Goal: Transaction & Acquisition: Purchase product/service

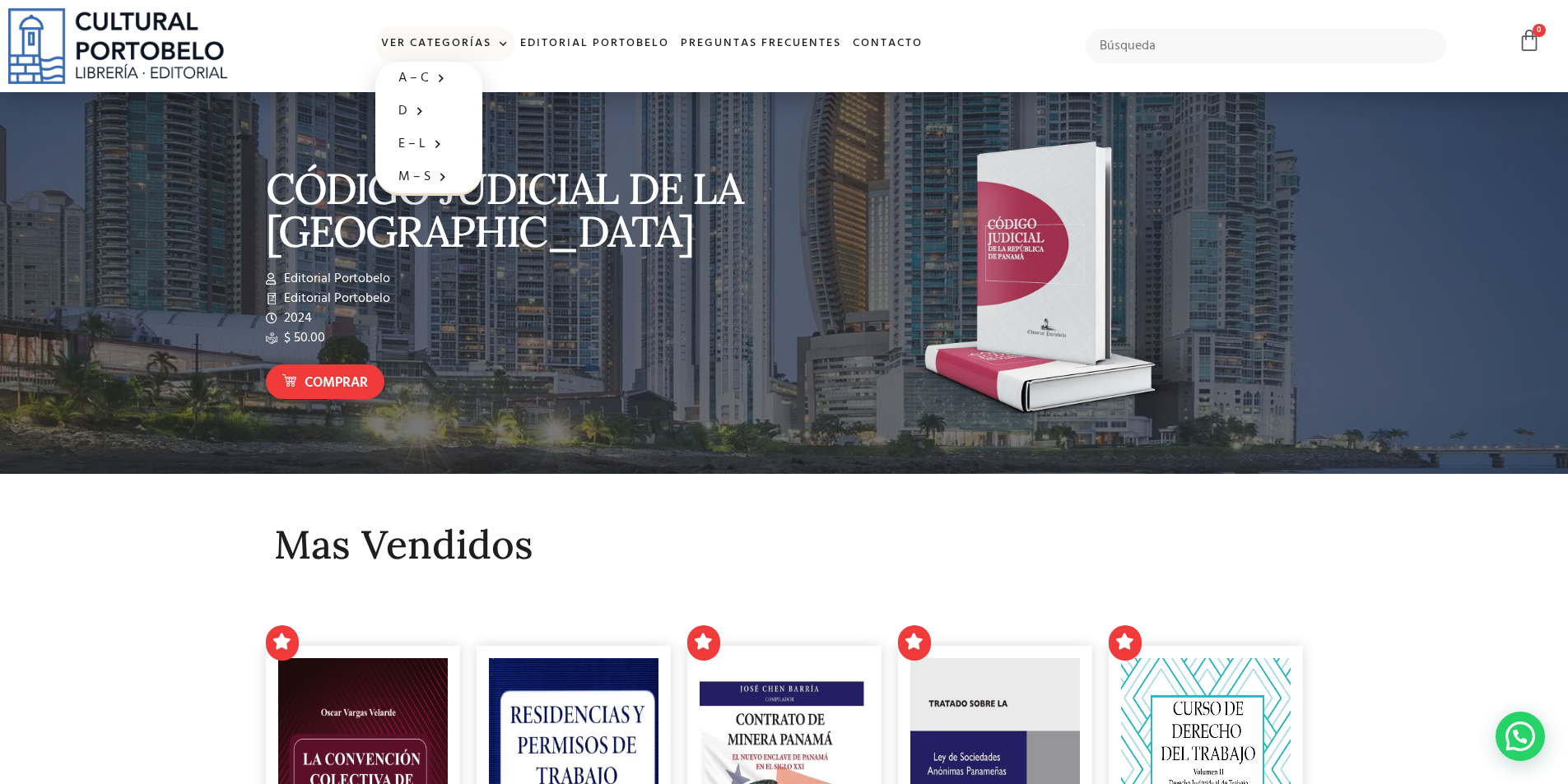
click at [498, 43] on span at bounding box center [500, 44] width 17 height 25
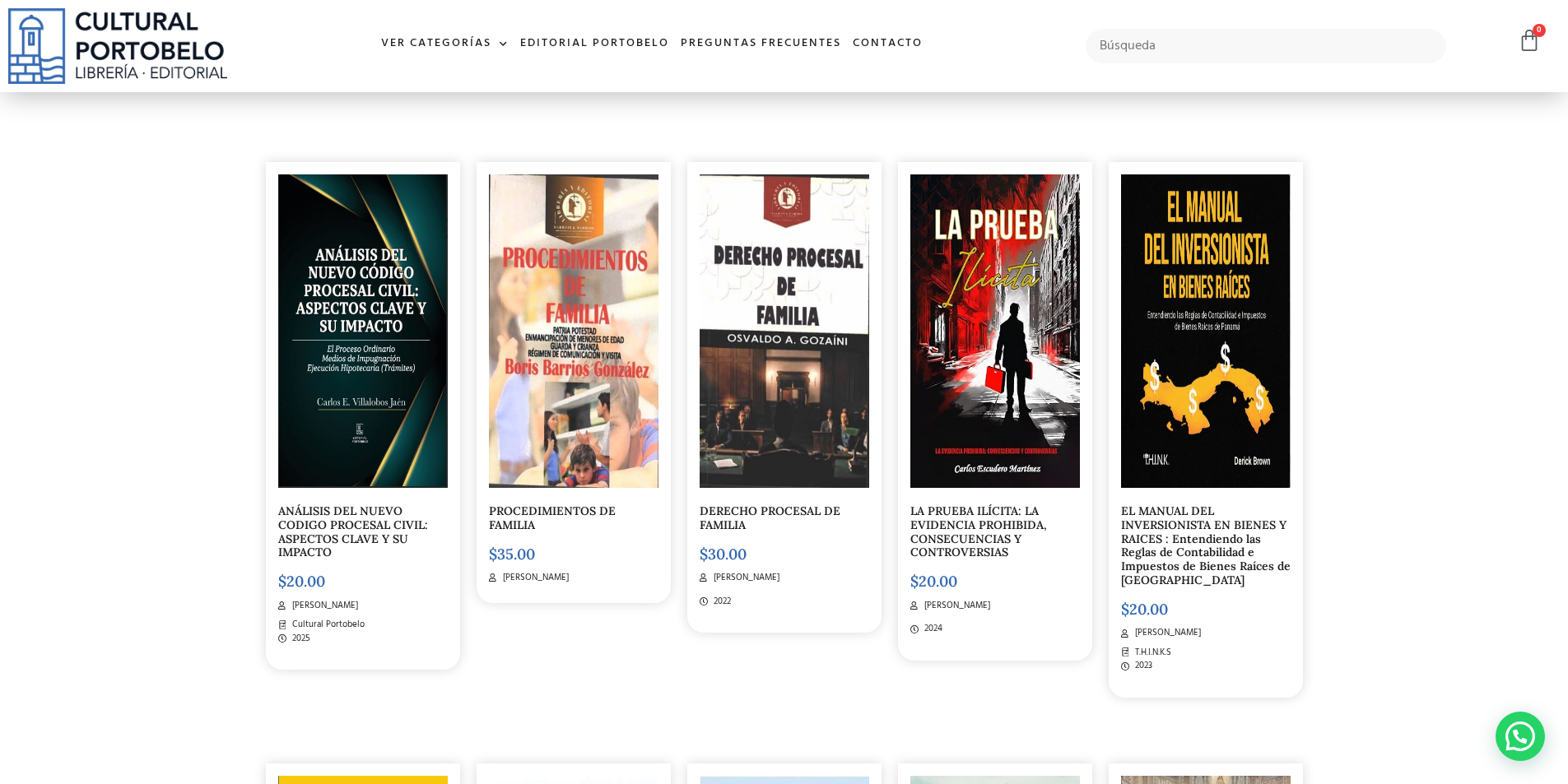
scroll to position [5266, 0]
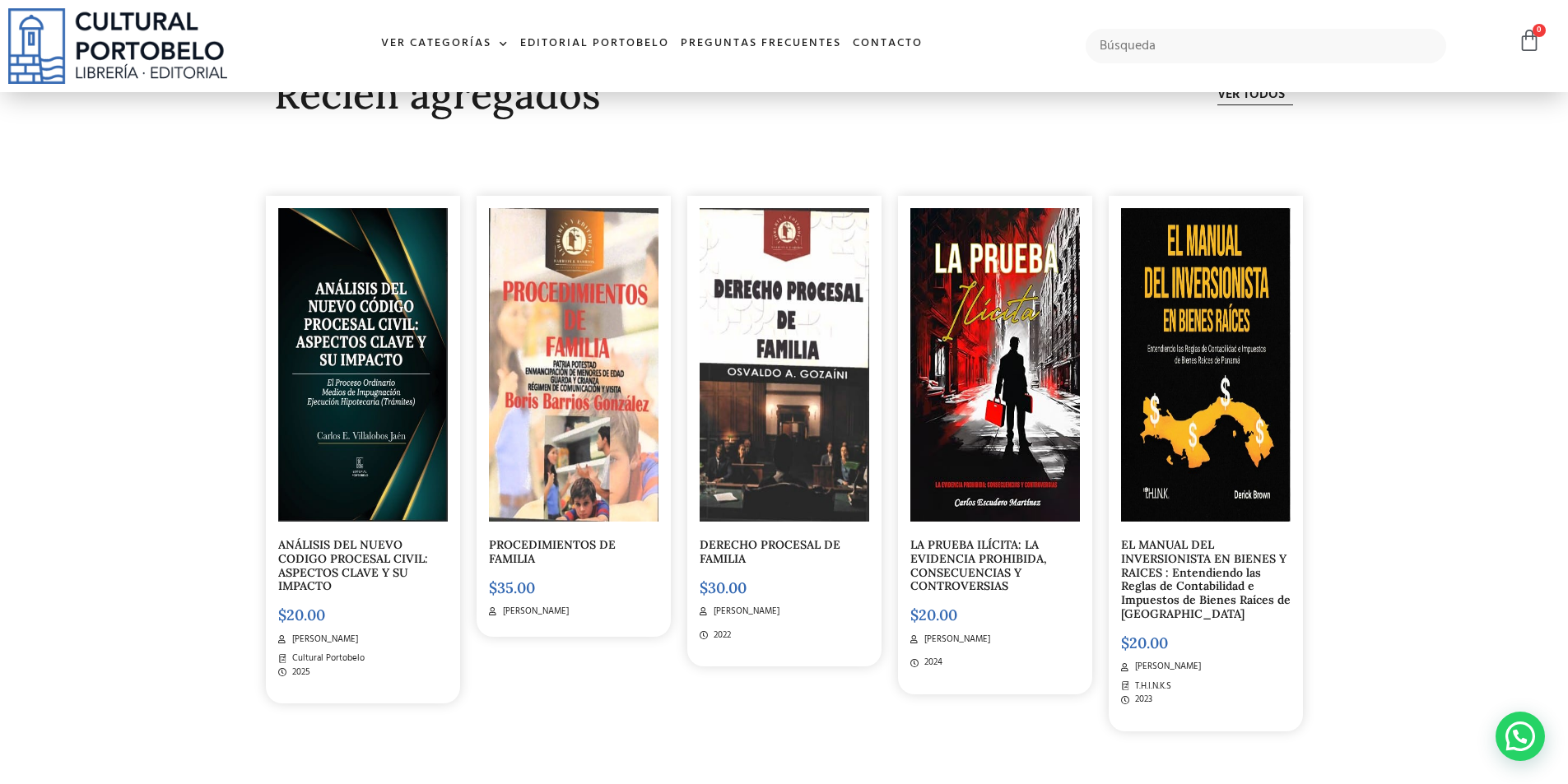
click at [979, 436] on img at bounding box center [996, 364] width 170 height 313
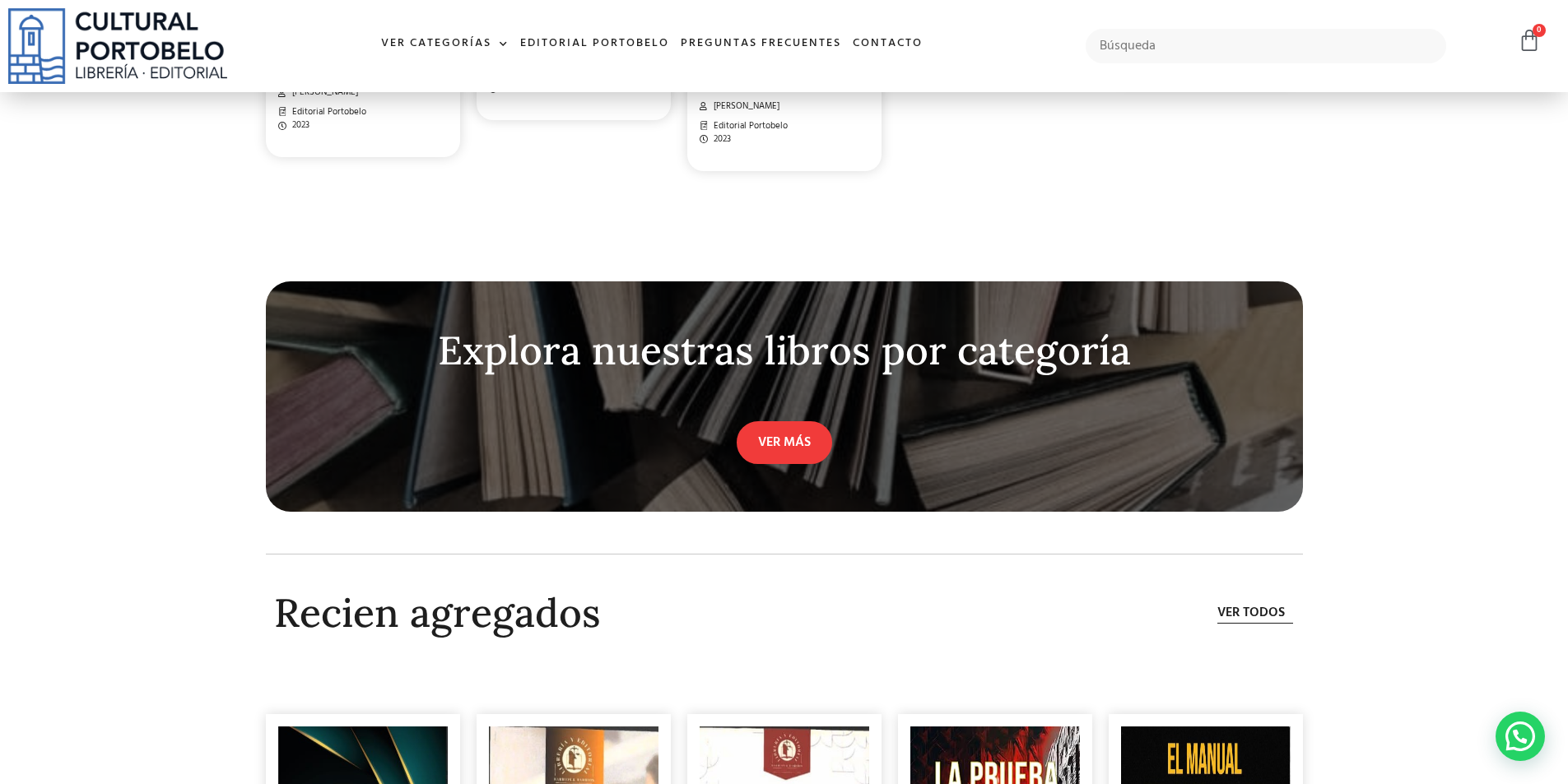
scroll to position [4853, 0]
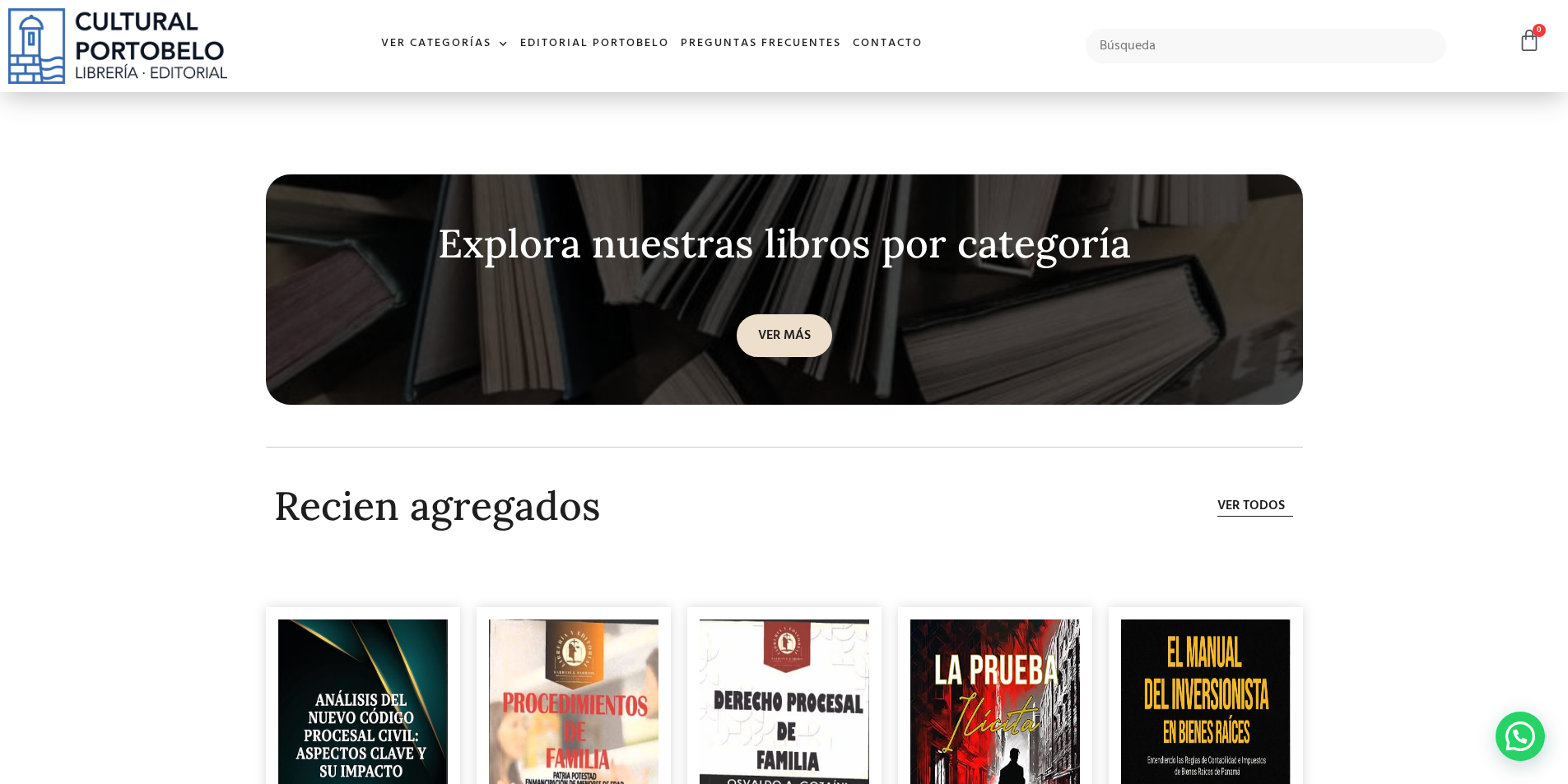
click at [801, 327] on link "VER MÁS" at bounding box center [784, 335] width 95 height 42
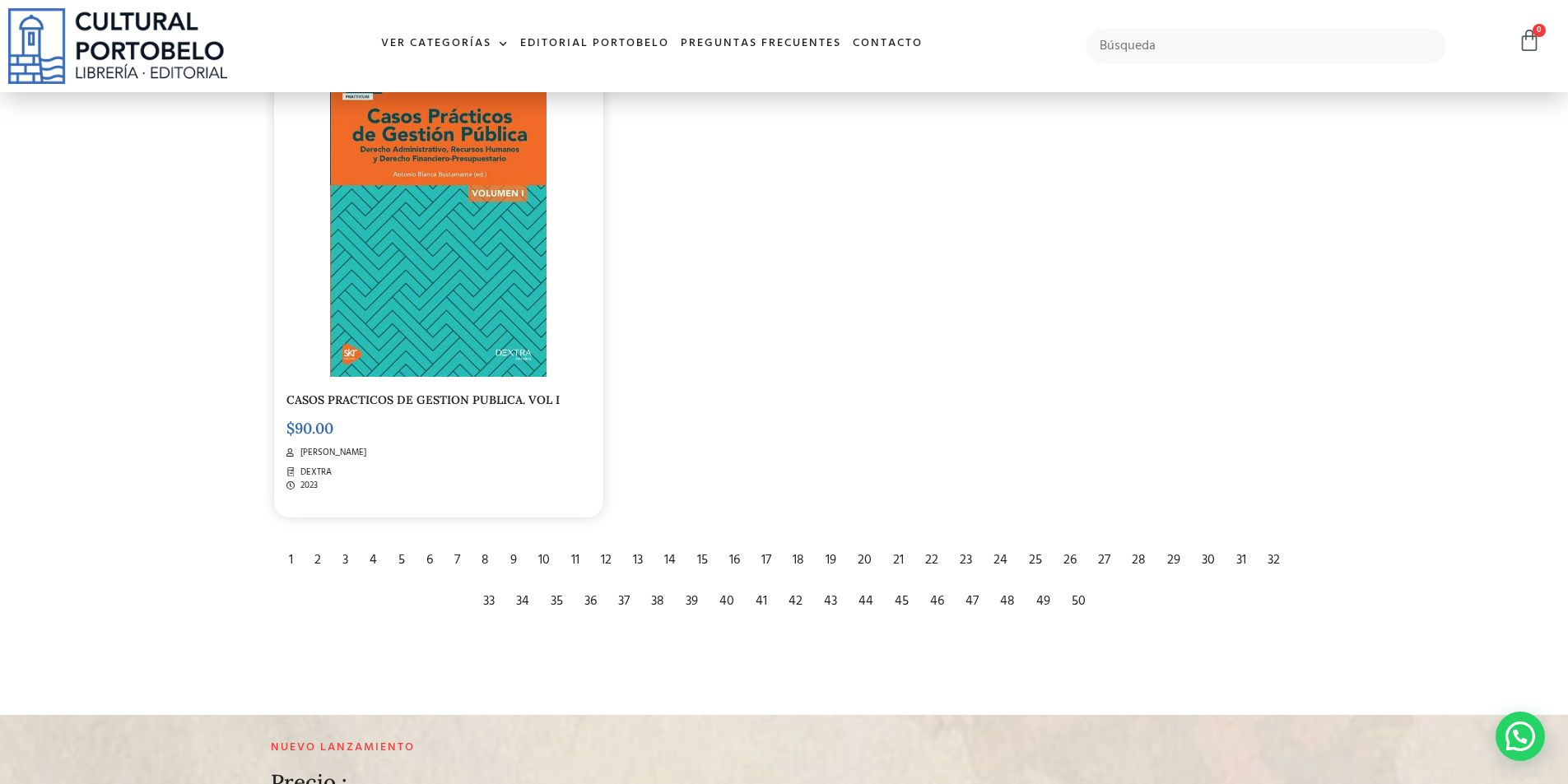
scroll to position [3455, 0]
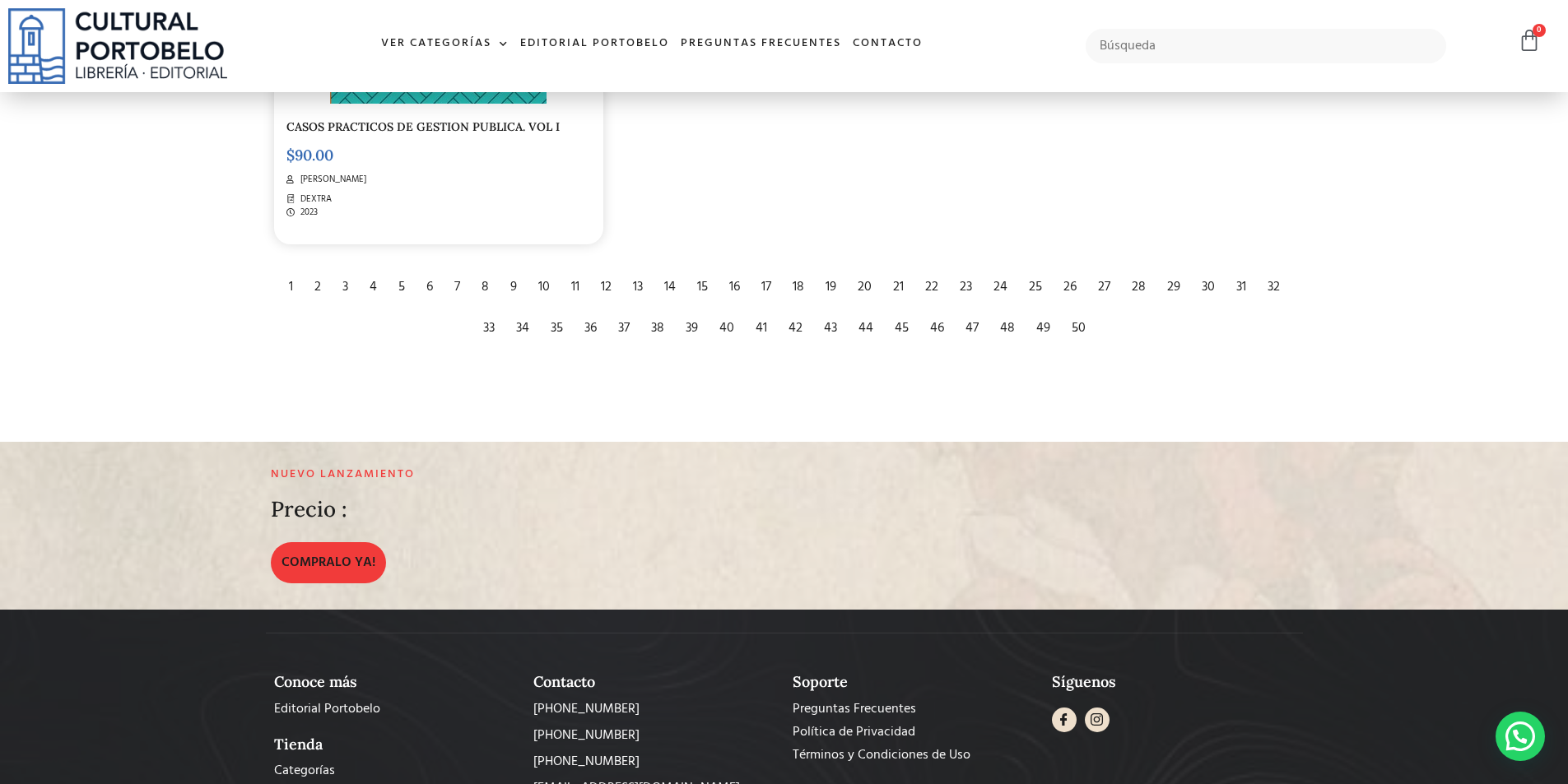
click at [316, 294] on div "2" at bounding box center [318, 287] width 23 height 37
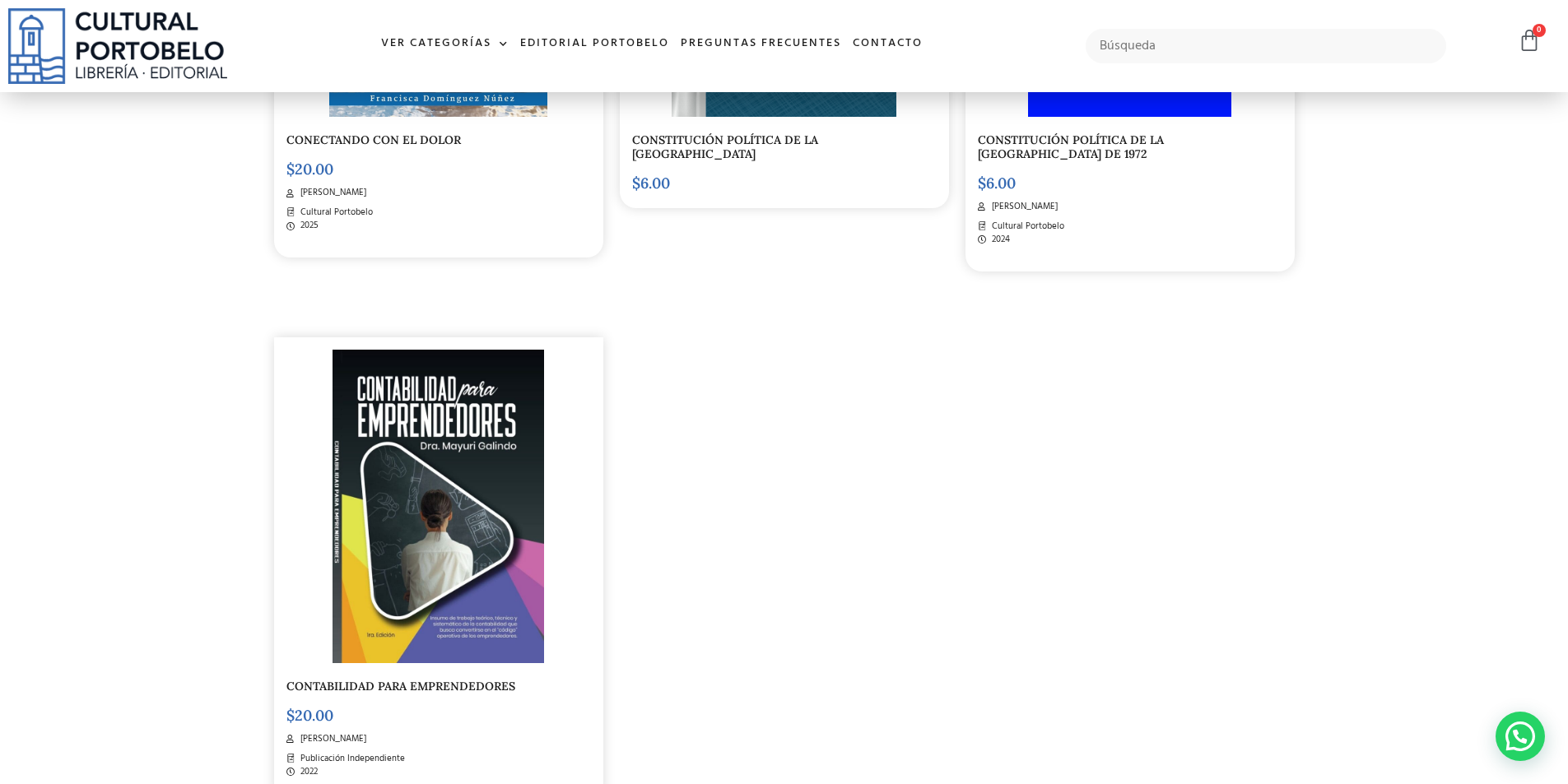
scroll to position [3044, 0]
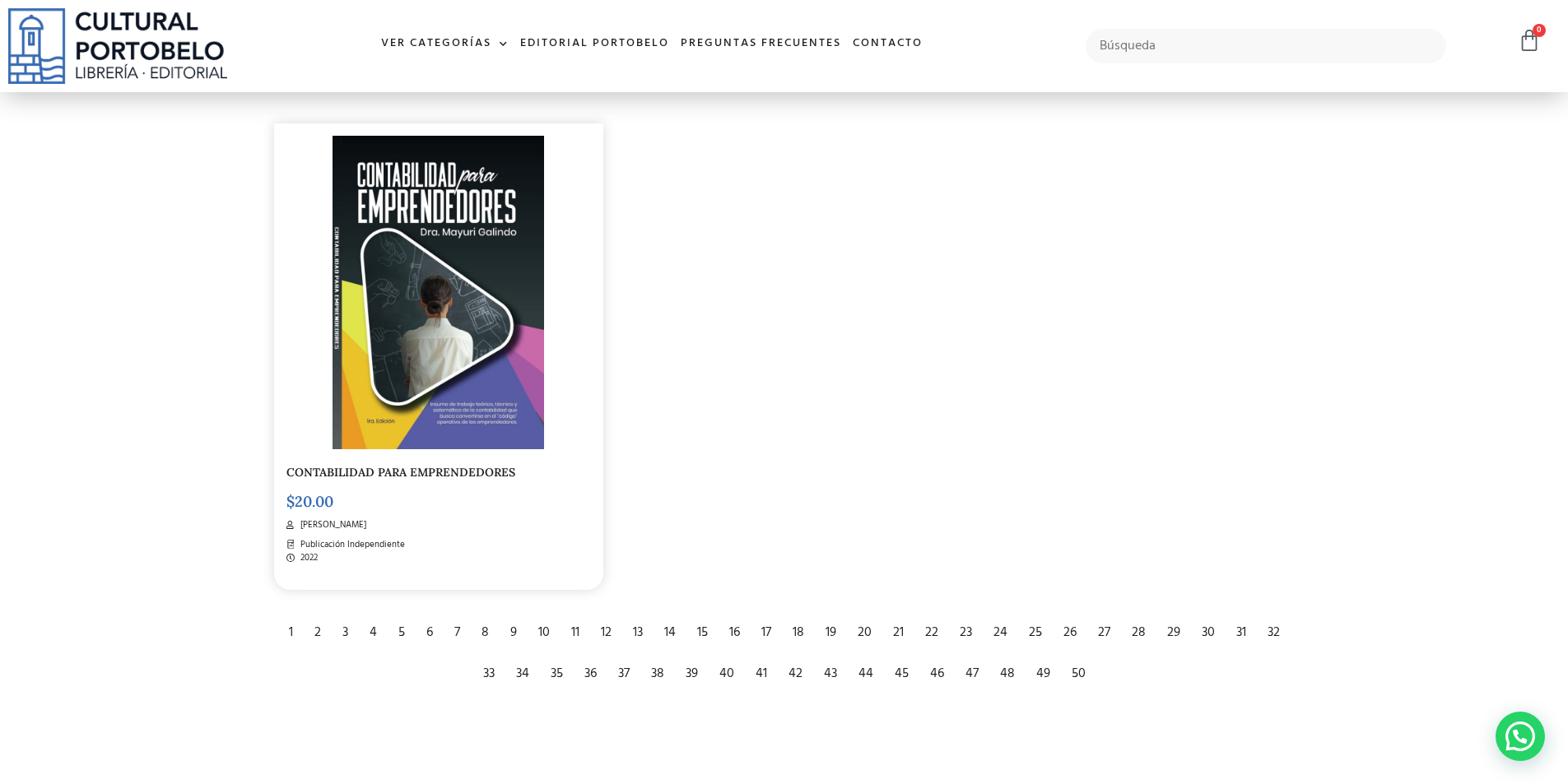
click at [339, 636] on div "3" at bounding box center [345, 633] width 22 height 37
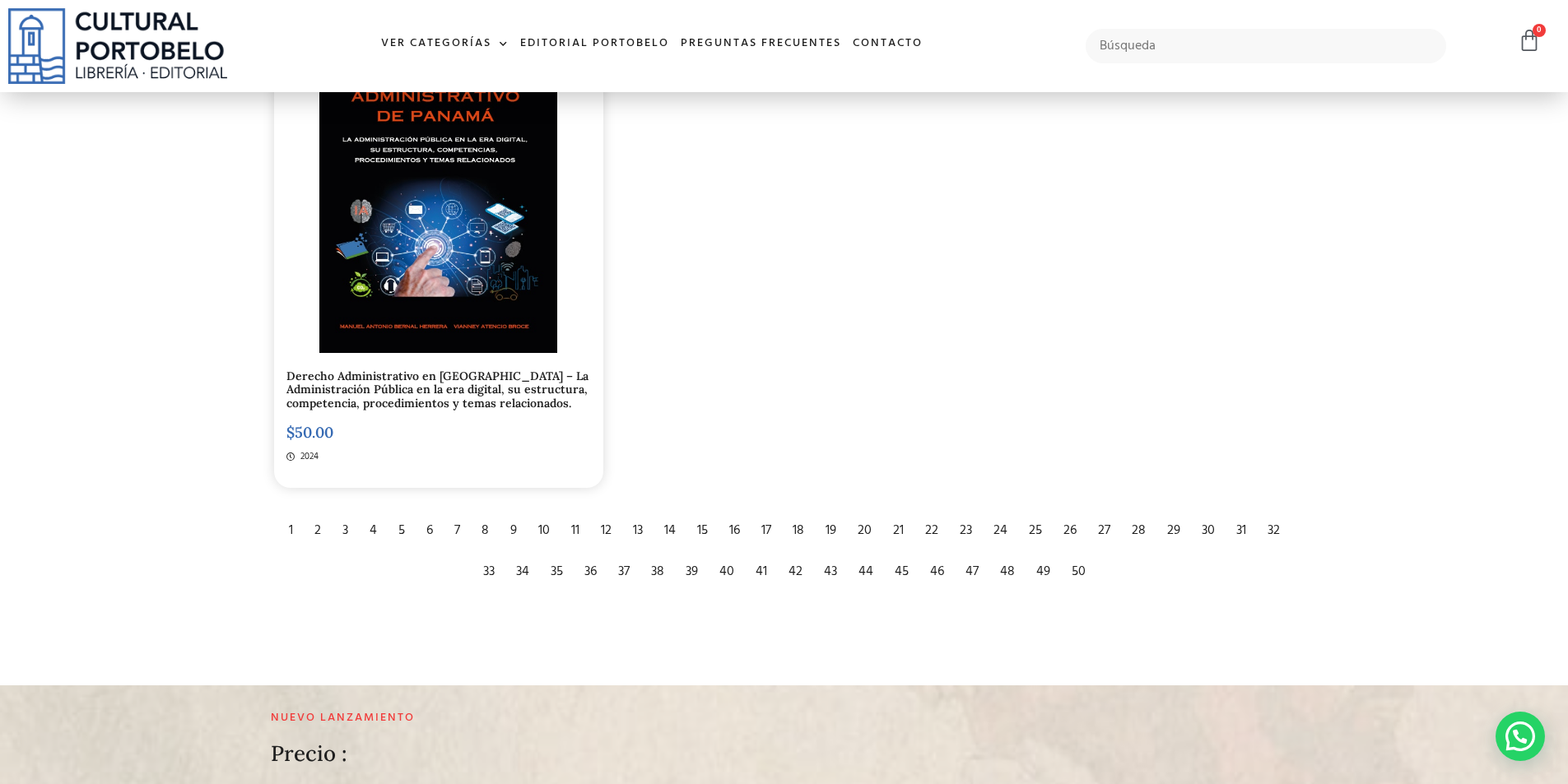
scroll to position [3290, 0]
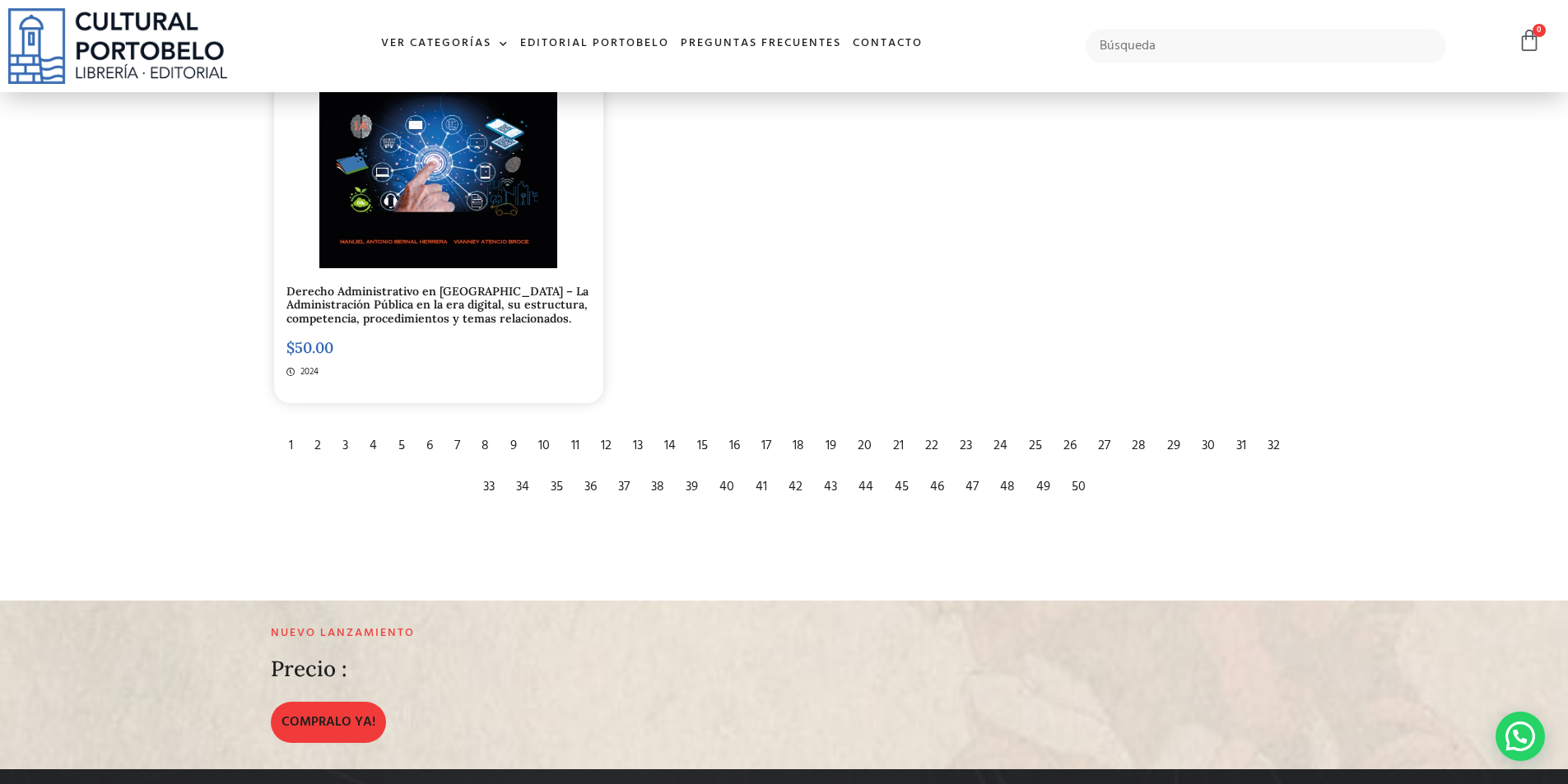
click at [378, 443] on div "4" at bounding box center [373, 446] width 24 height 37
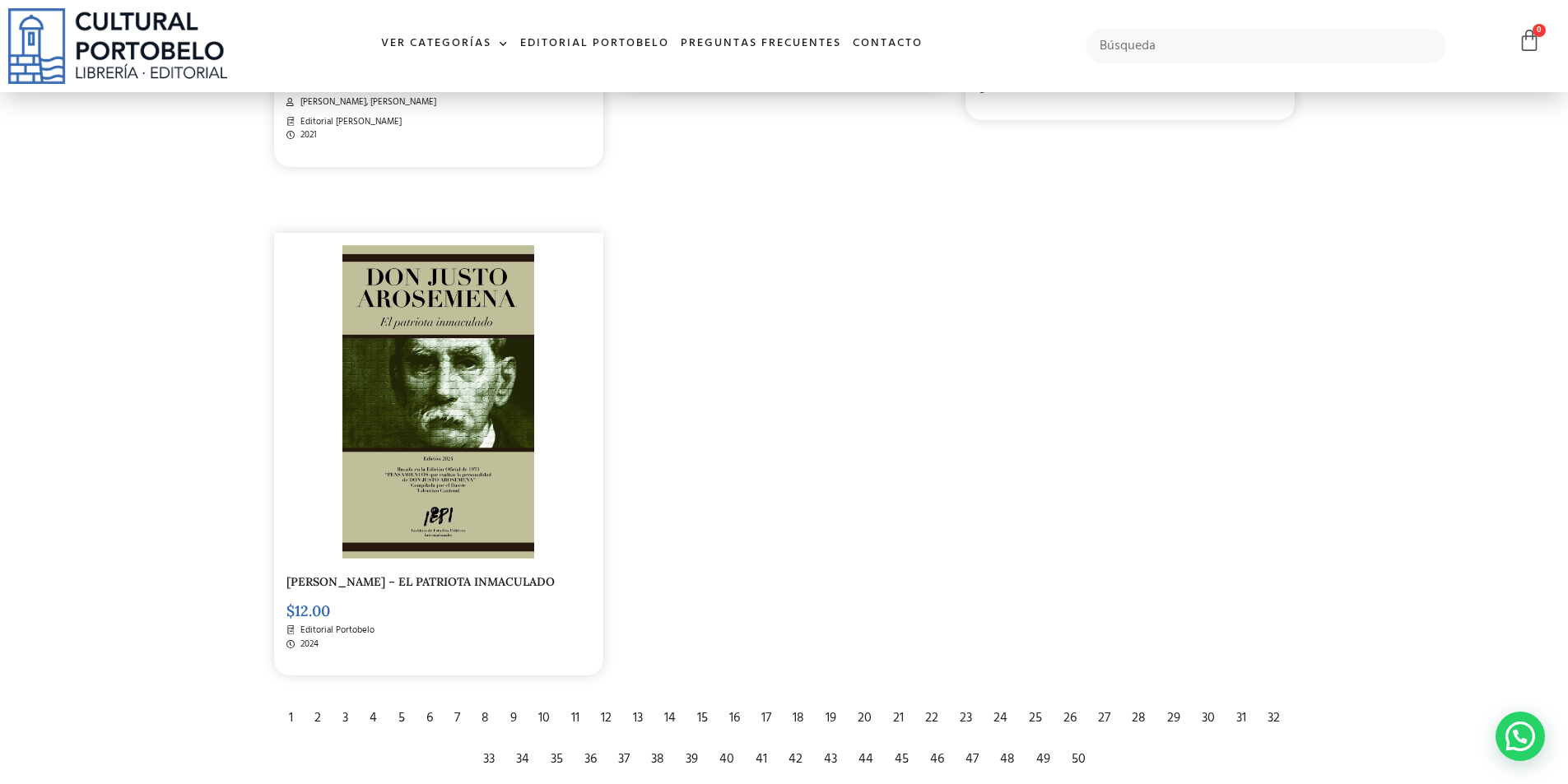
scroll to position [3043, 0]
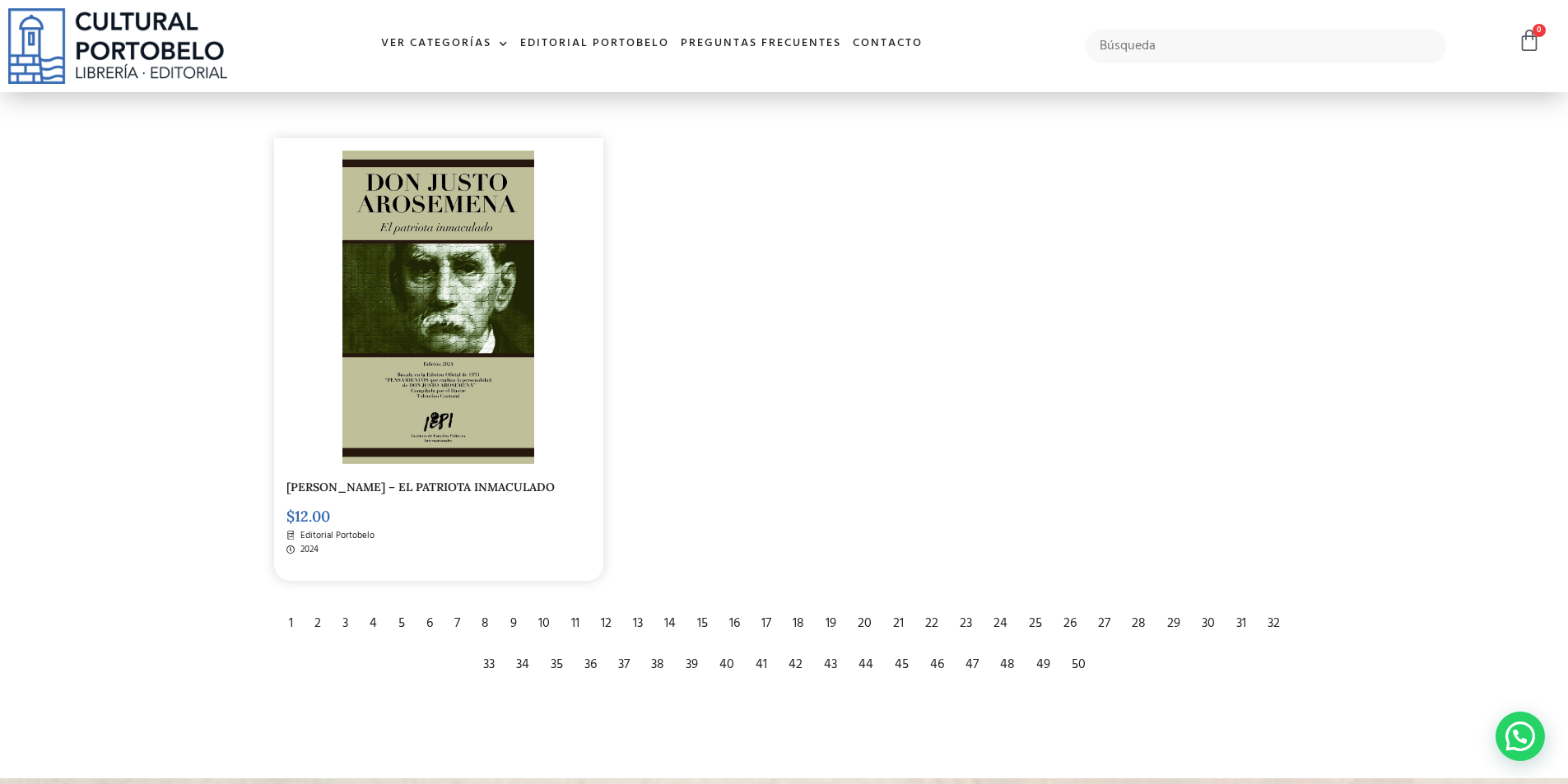
click at [400, 639] on div "5" at bounding box center [402, 624] width 23 height 37
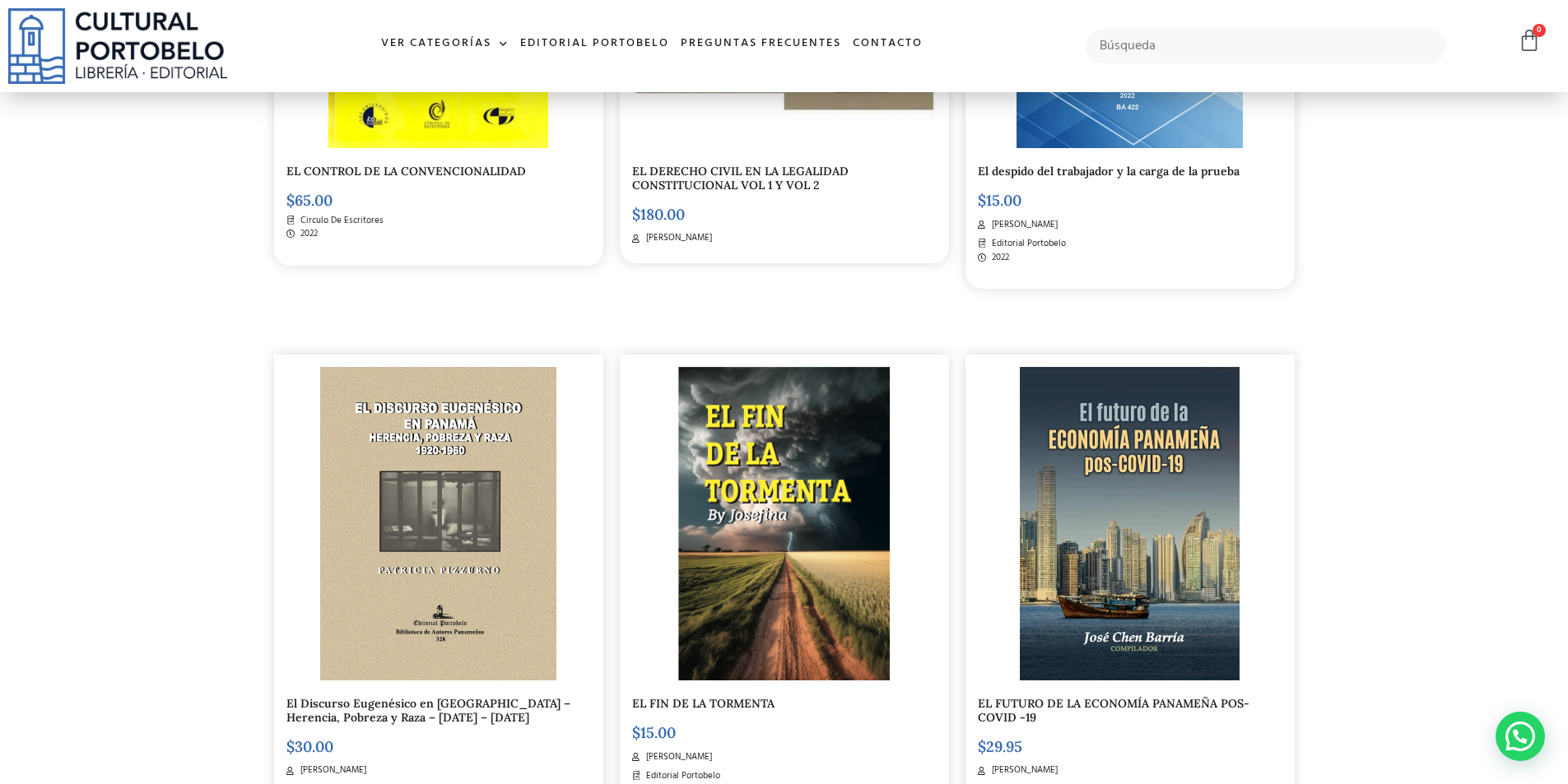
scroll to position [2056, 0]
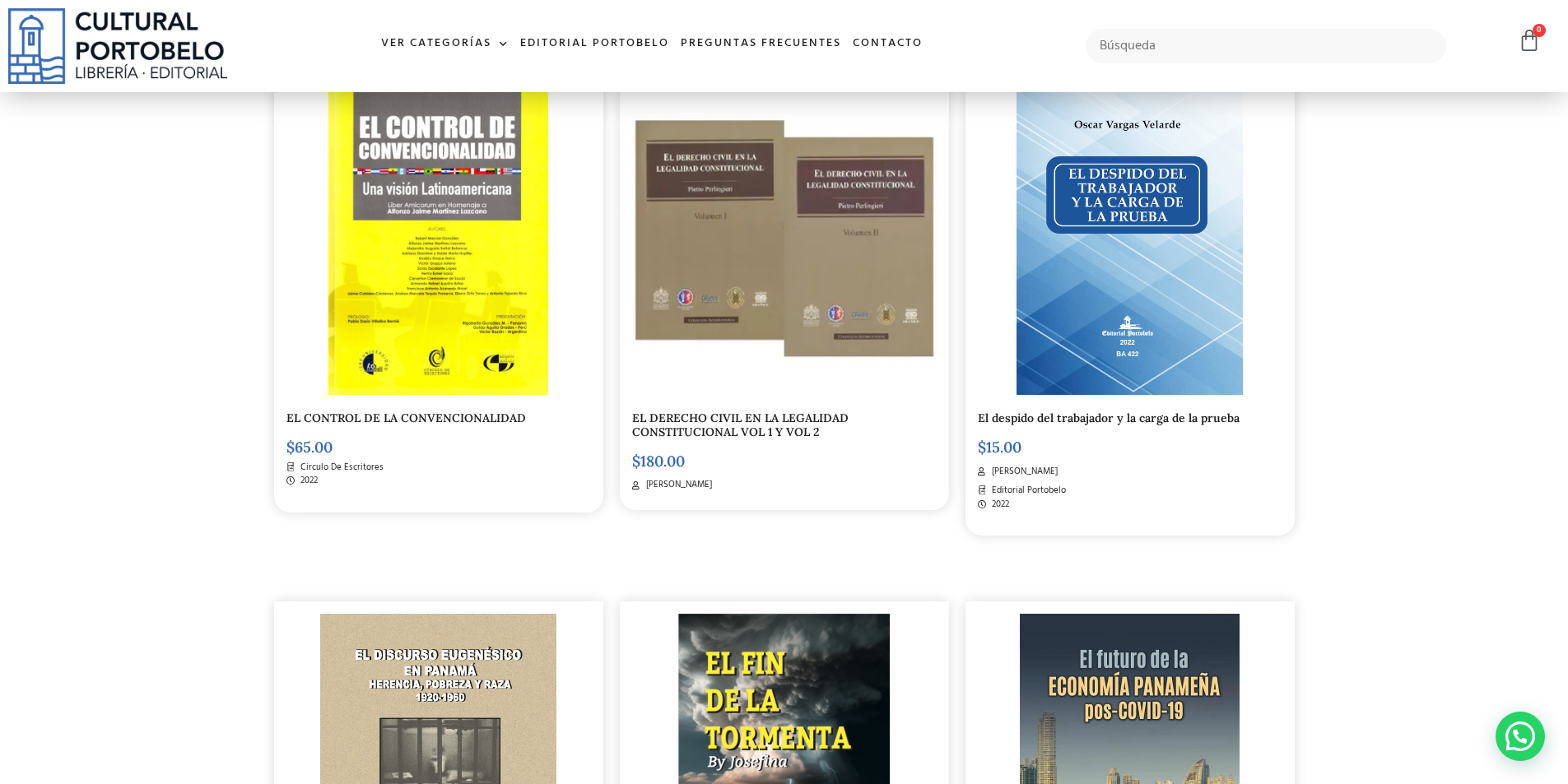
click at [1148, 221] on img at bounding box center [1129, 238] width 226 height 313
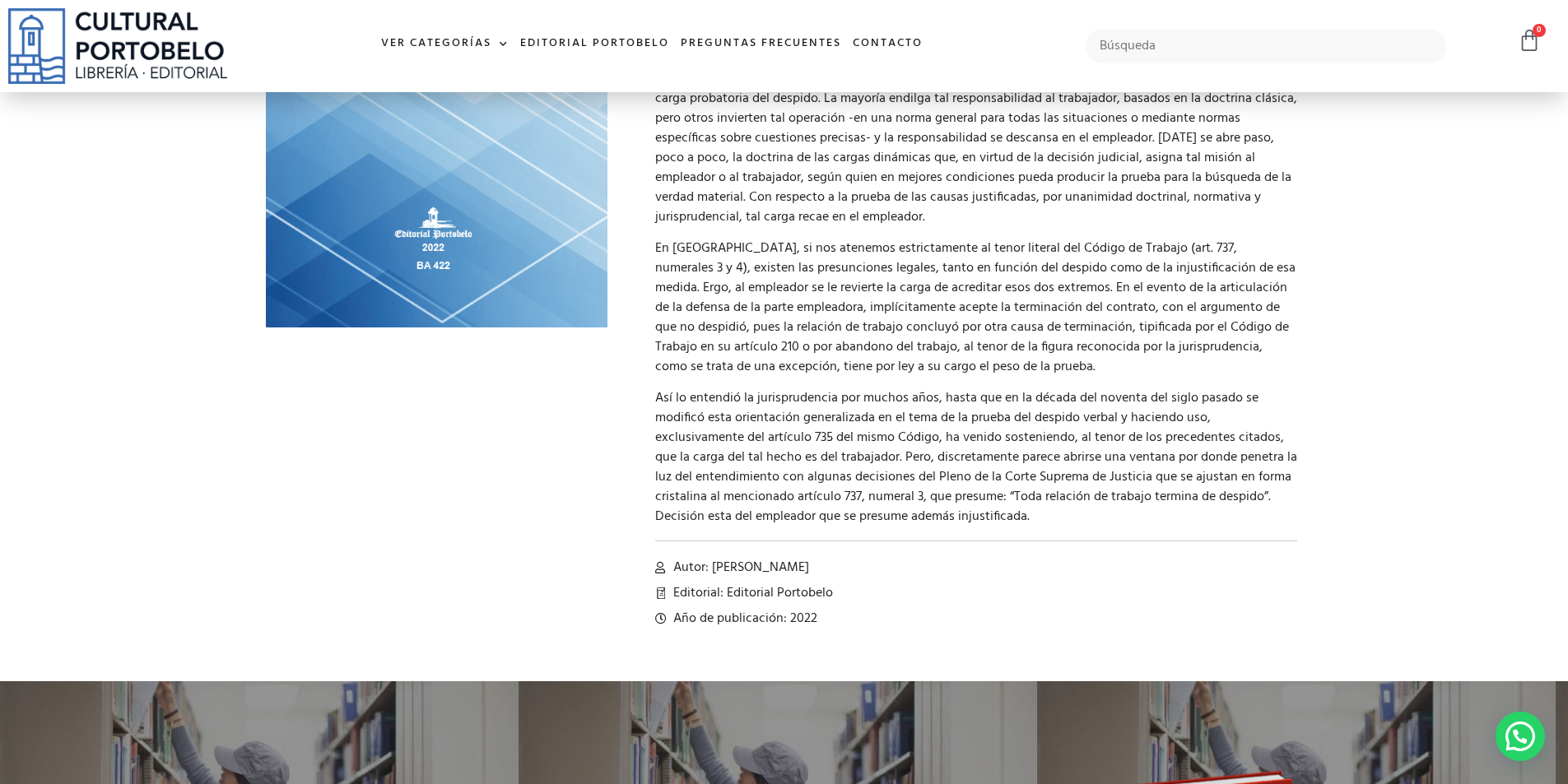
scroll to position [165, 0]
